Goal: Navigation & Orientation: Find specific page/section

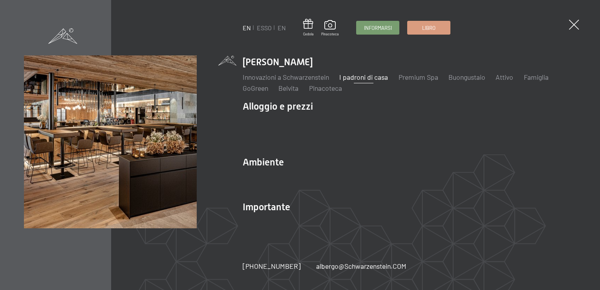
click at [354, 80] on link "I padroni di casa" at bounding box center [363, 77] width 49 height 9
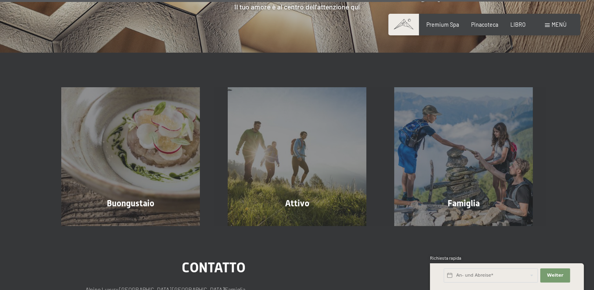
scroll to position [2407, 0]
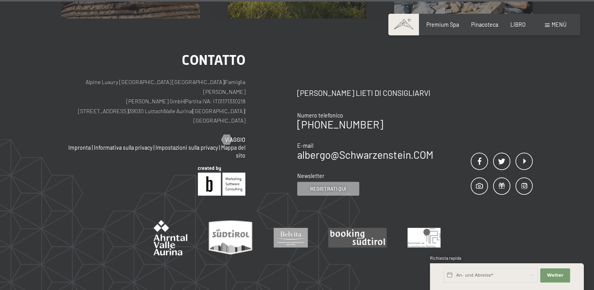
click at [488, 220] on div at bounding box center [297, 237] width 472 height 35
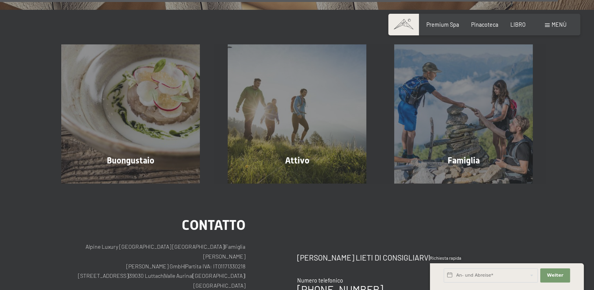
scroll to position [2288, 0]
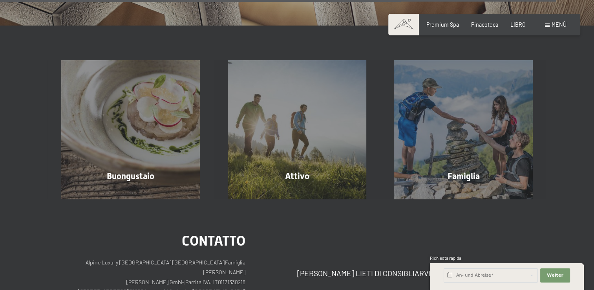
click at [558, 21] on div "Buchen Anfragen Premium Spa Pinacoteca LIBRO Menù EN ESSO EN Cedola Pinacoteca …" at bounding box center [484, 25] width 164 height 8
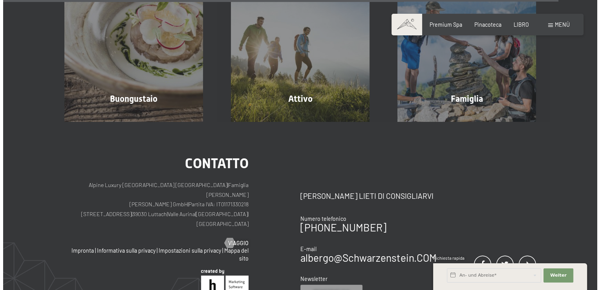
scroll to position [2257, 0]
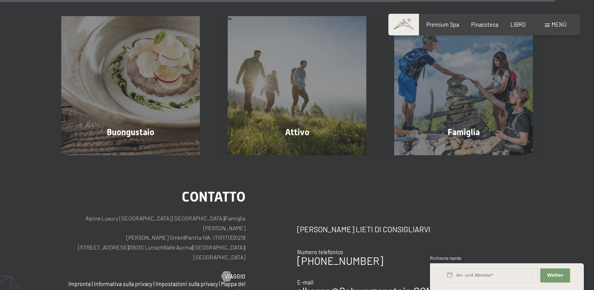
click at [547, 26] on span at bounding box center [547, 26] width 5 height 4
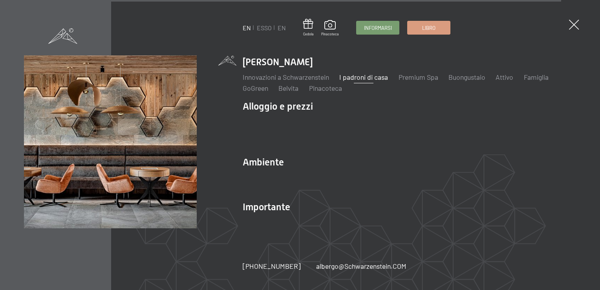
scroll to position [2295, 0]
